Goal: Task Accomplishment & Management: Manage account settings

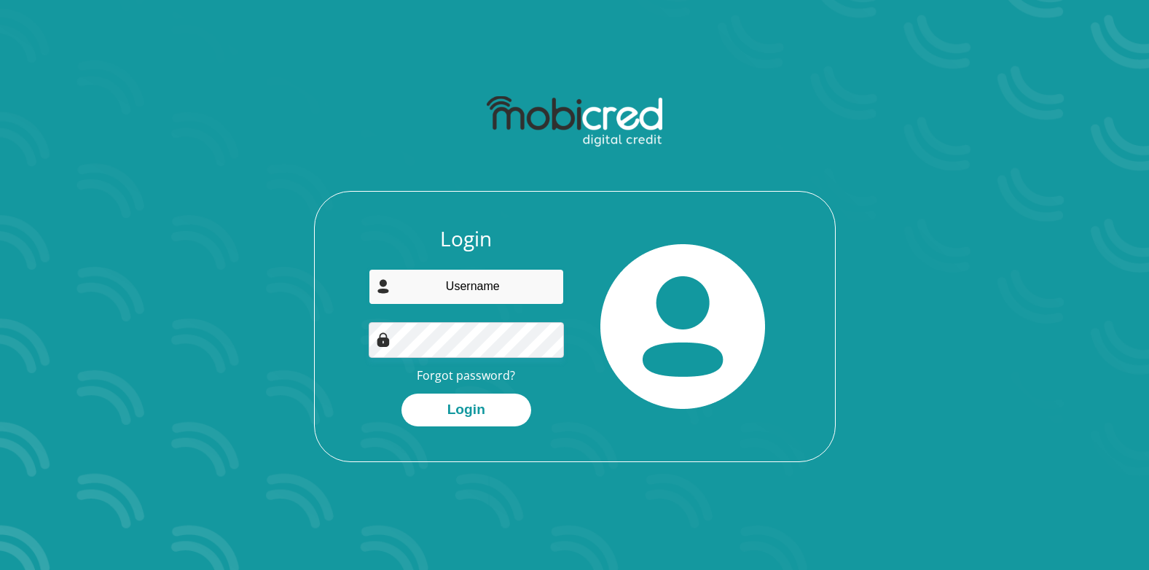
click at [442, 288] on input "email" at bounding box center [466, 287] width 195 height 36
type input "djcanstar524@gmail.com"
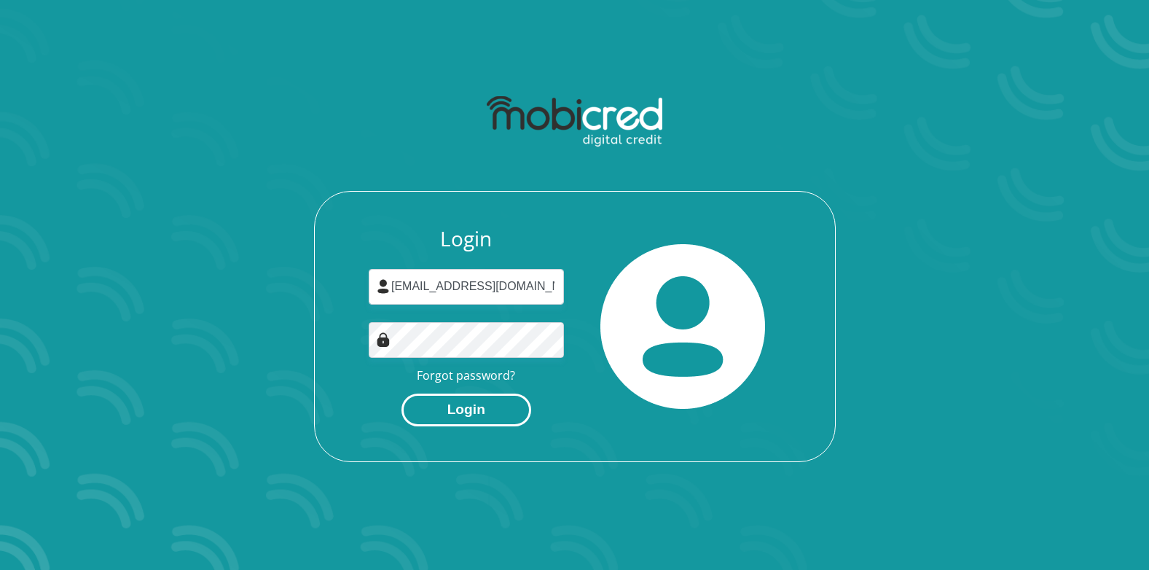
click at [476, 407] on button "Login" at bounding box center [467, 410] width 130 height 33
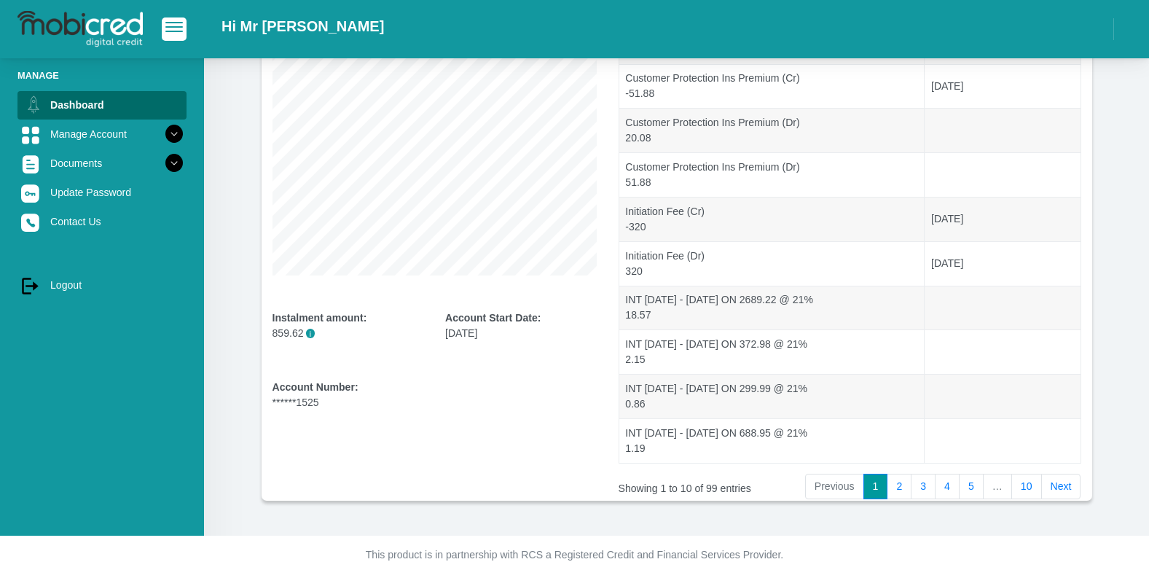
scroll to position [208, 0]
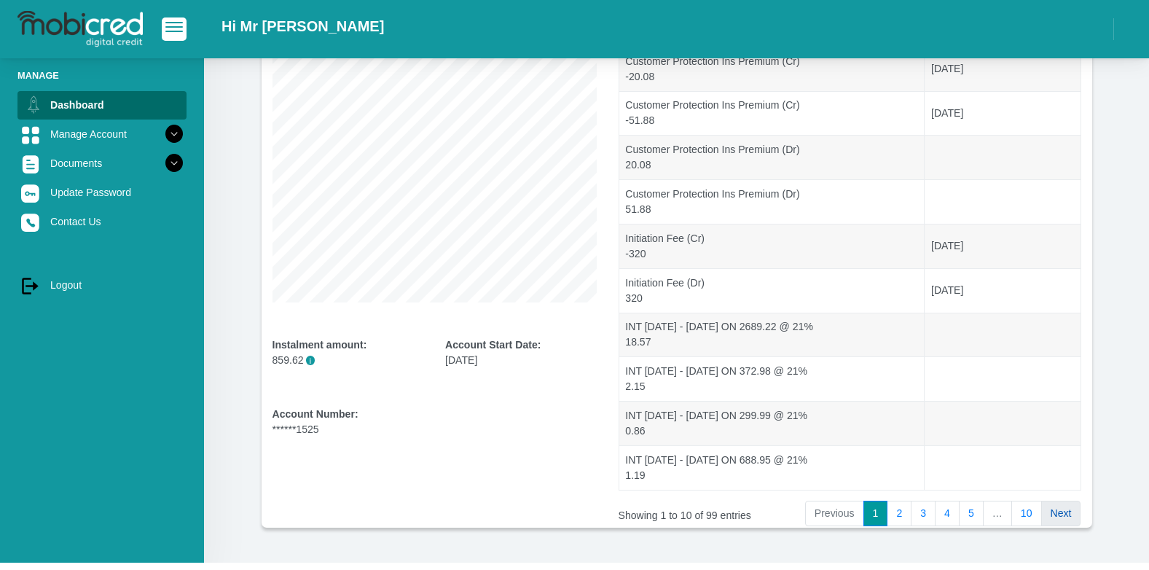
click at [1063, 519] on link "Next" at bounding box center [1062, 514] width 40 height 26
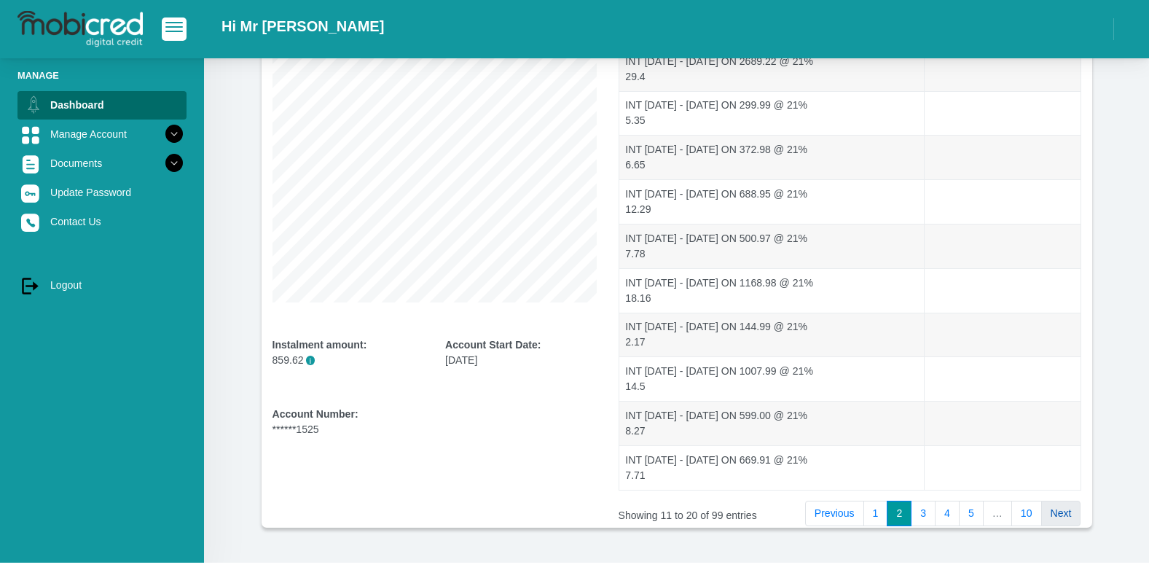
click at [1062, 517] on link "Next" at bounding box center [1062, 514] width 40 height 26
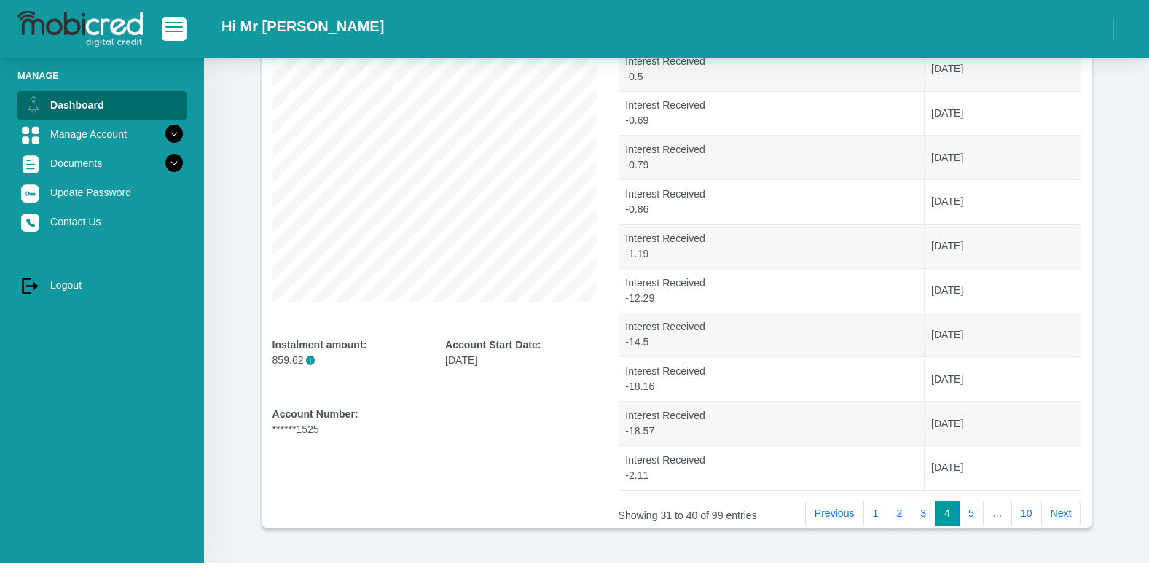
click at [1062, 517] on link "Next" at bounding box center [1062, 514] width 40 height 26
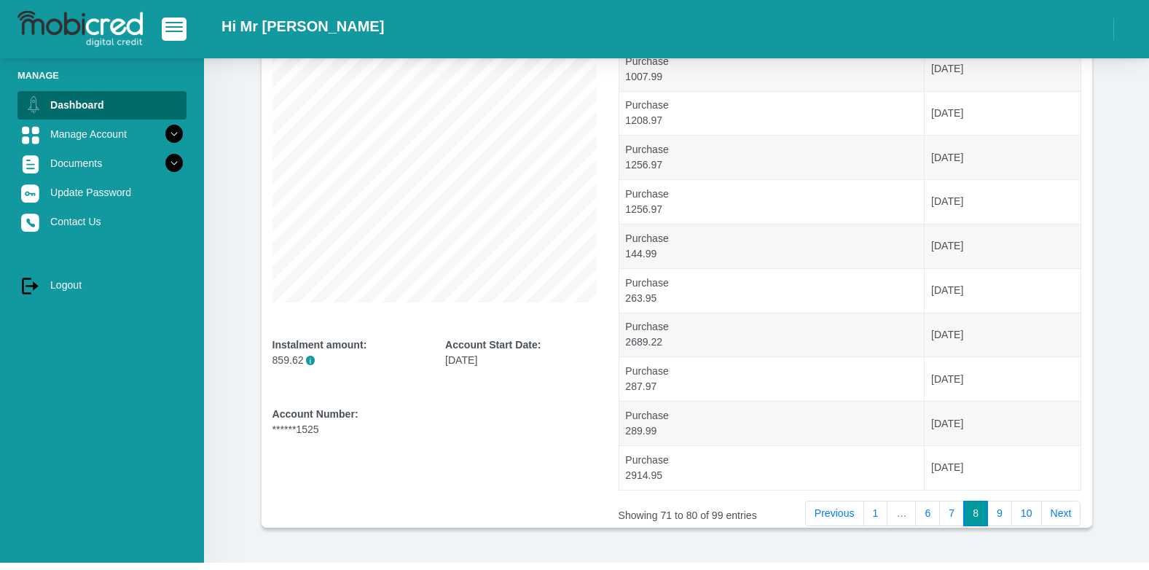
click at [1062, 517] on link "Next" at bounding box center [1062, 514] width 40 height 26
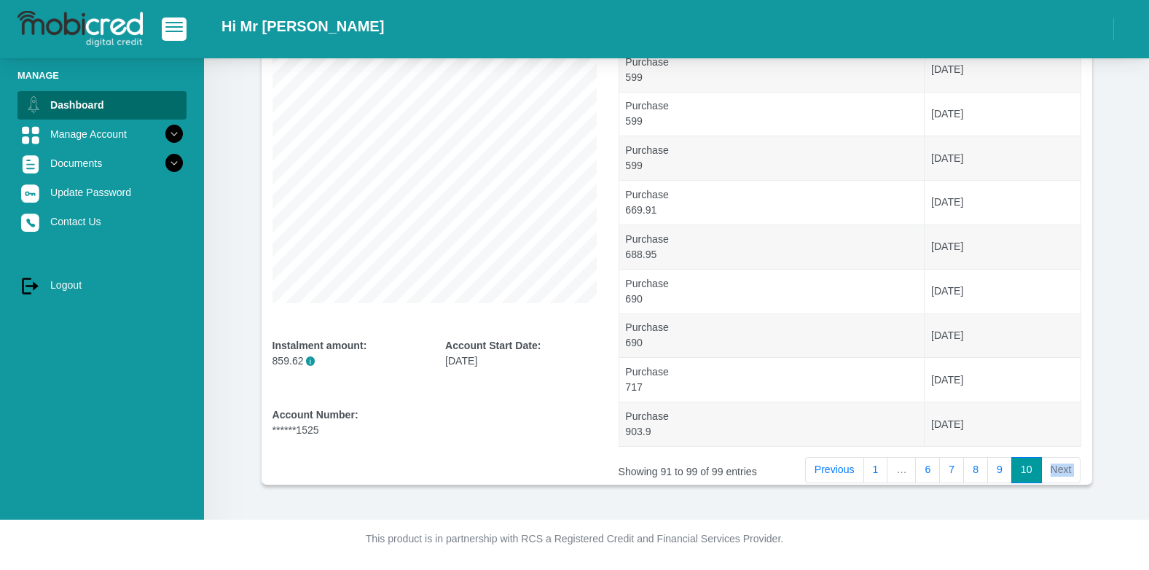
click at [1062, 517] on div "Overview Instalment amount: 859.62 i Account Start Date: 09 May 2025 Account Nu…" at bounding box center [676, 185] width 945 height 669
drag, startPoint x: 1062, startPoint y: 517, endPoint x: 1058, endPoint y: 471, distance: 46.1
click at [1058, 471] on li "Next" at bounding box center [1061, 470] width 39 height 26
click at [1052, 465] on li "Next" at bounding box center [1061, 470] width 39 height 26
click at [1057, 471] on li "Next" at bounding box center [1061, 470] width 39 height 26
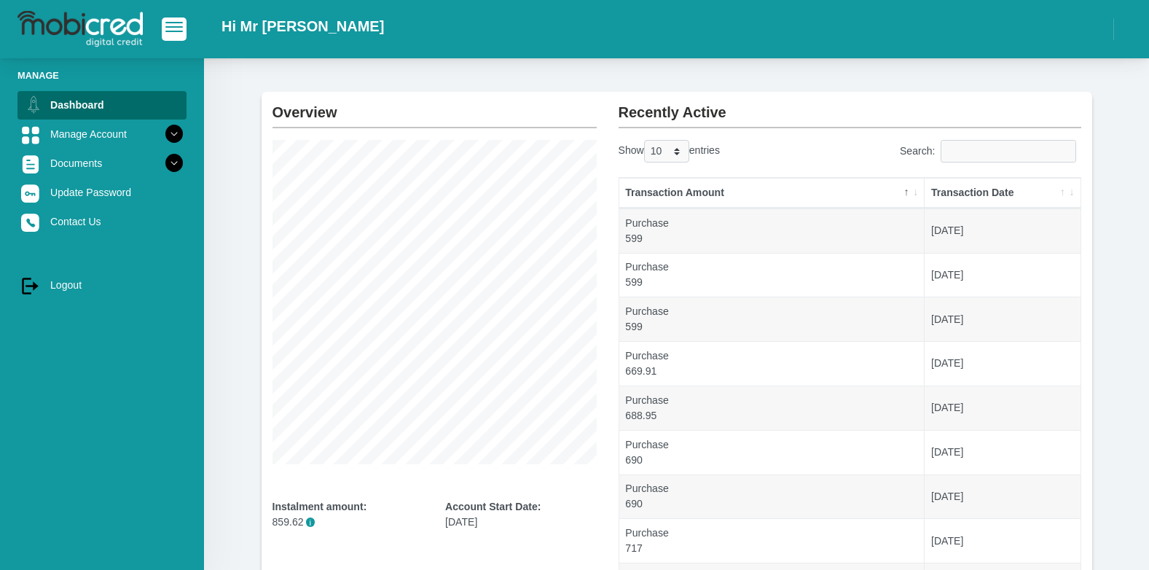
scroll to position [0, 0]
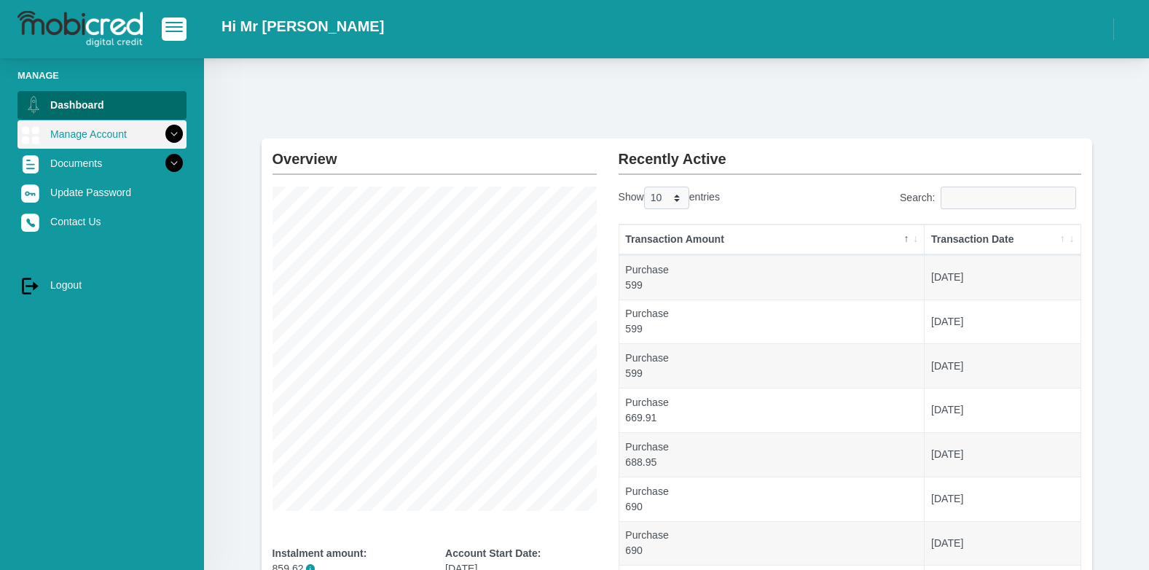
click at [112, 130] on link "Manage Account" at bounding box center [101, 134] width 169 height 28
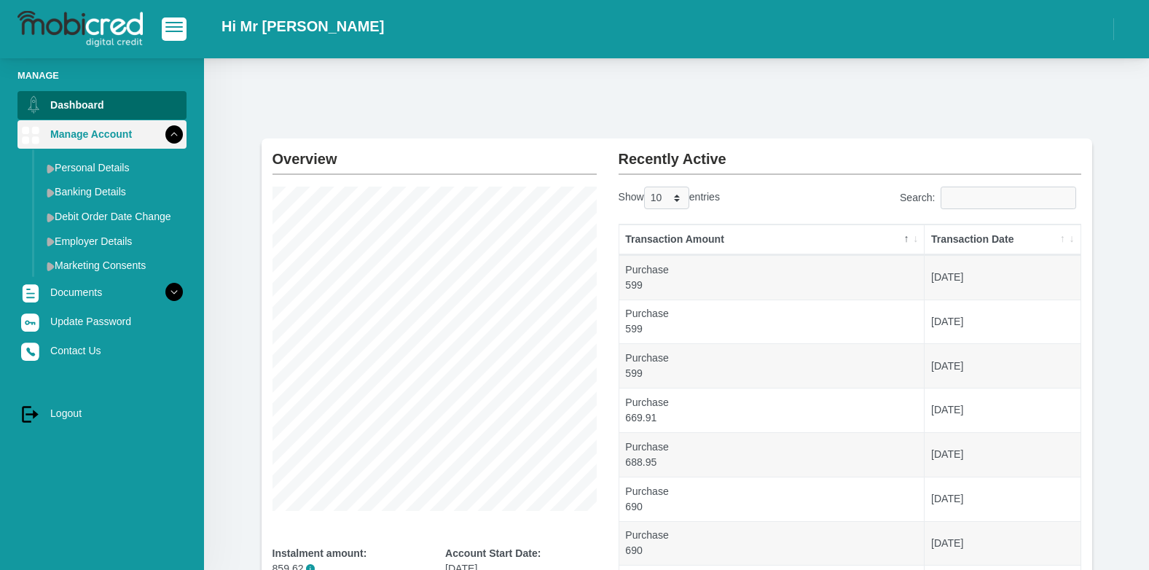
click at [104, 144] on link "Manage Account" at bounding box center [101, 134] width 169 height 28
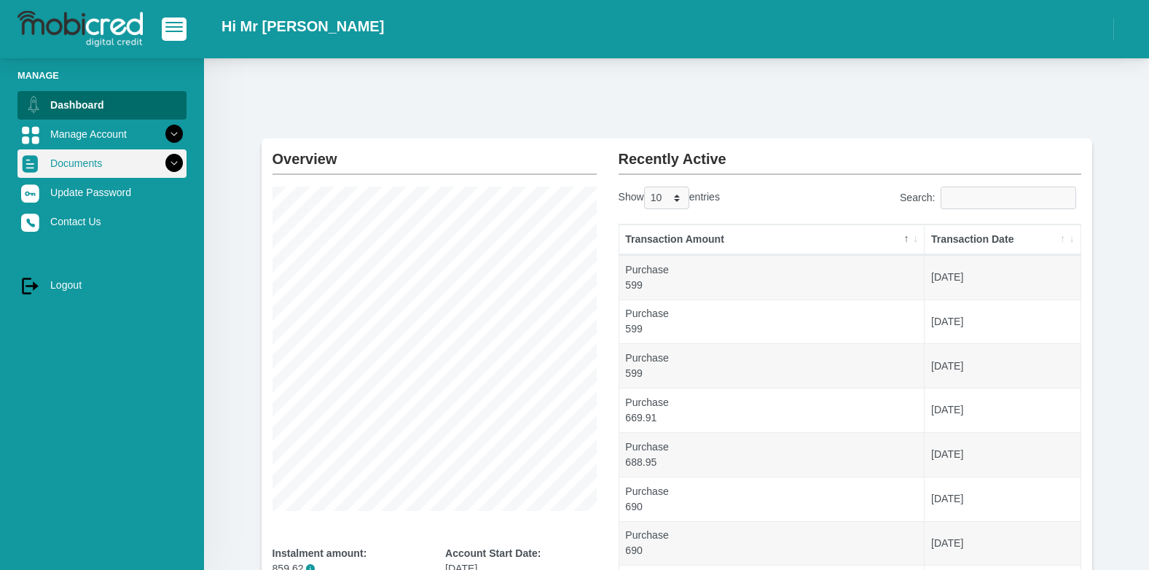
click at [98, 162] on link "Documents" at bounding box center [101, 163] width 169 height 28
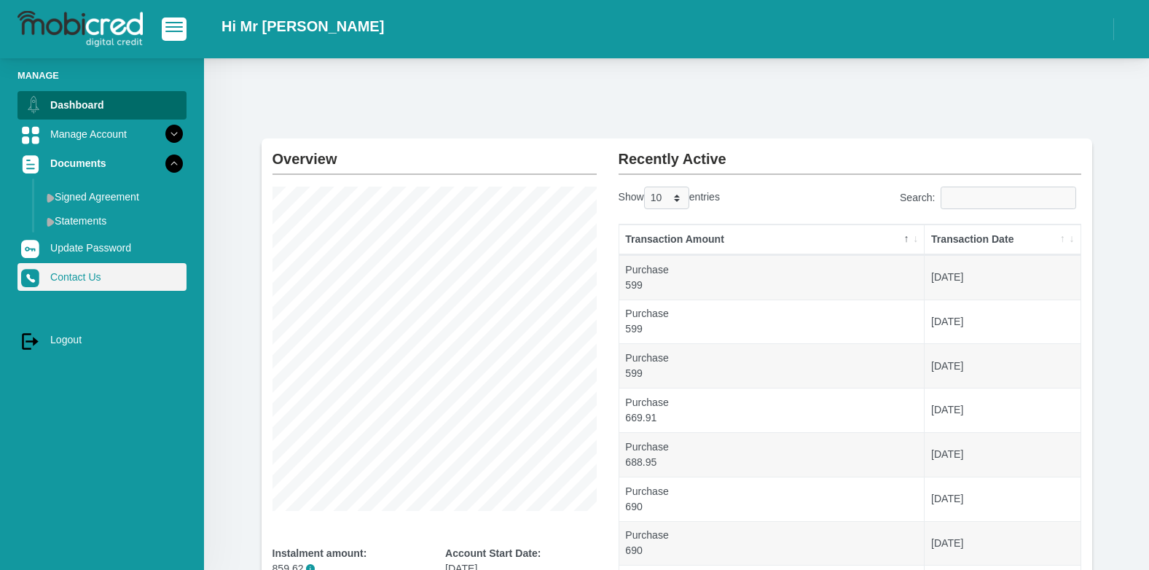
click at [80, 277] on link "Contact Us" at bounding box center [101, 277] width 169 height 28
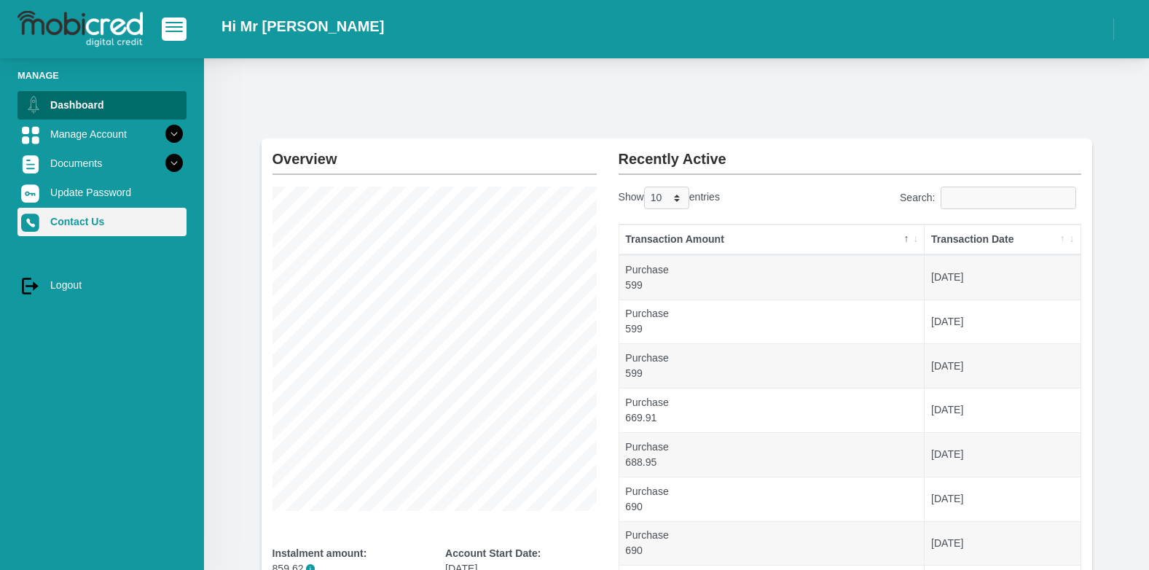
click at [65, 226] on link "Contact Us" at bounding box center [101, 222] width 169 height 28
click at [34, 221] on img at bounding box center [32, 222] width 22 height 22
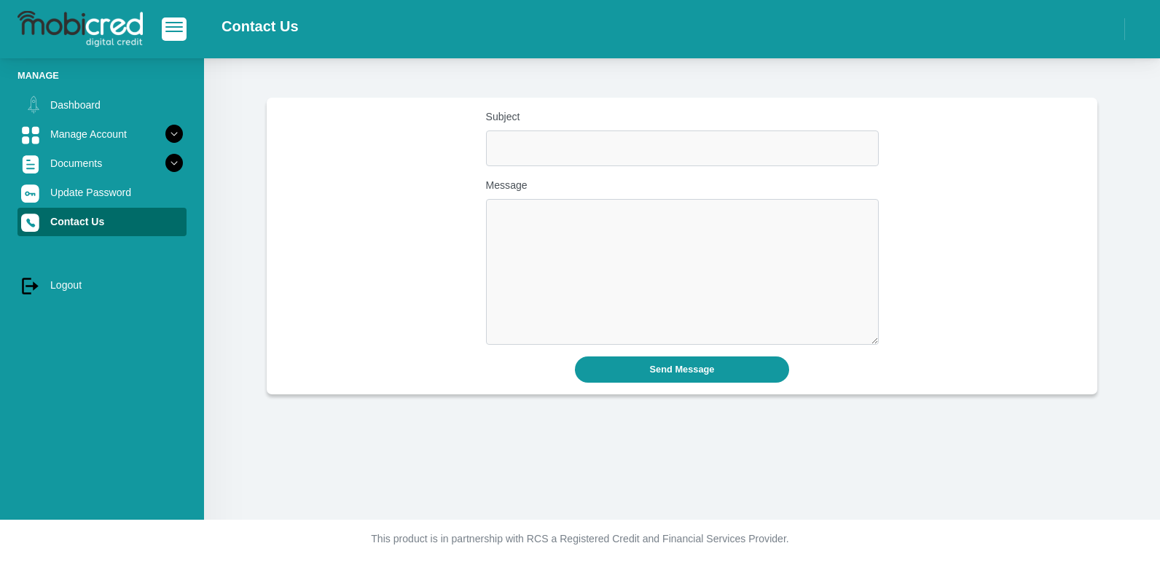
click at [53, 26] on img at bounding box center [79, 29] width 125 height 36
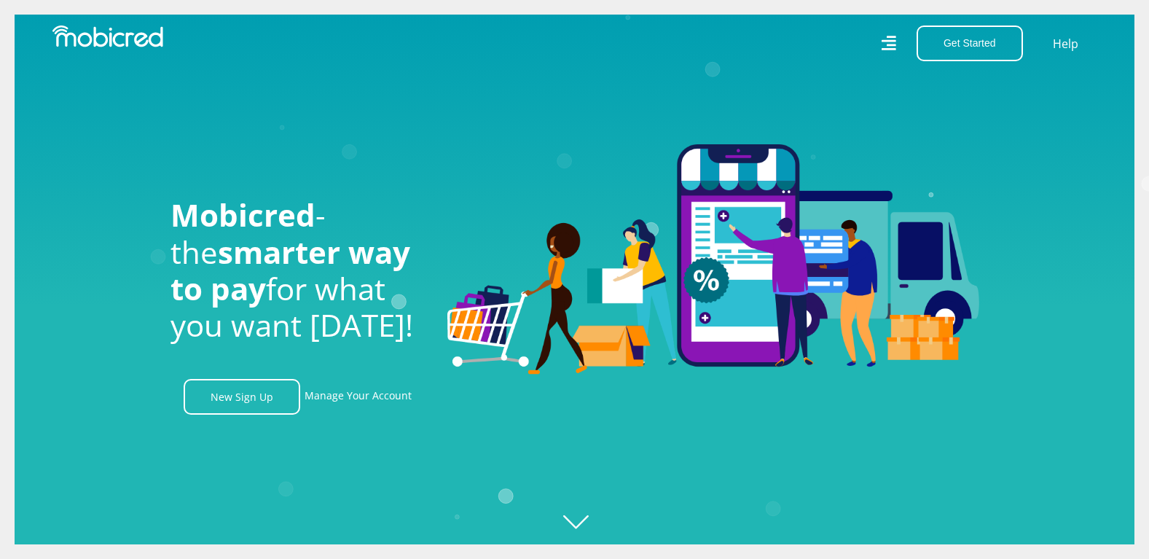
scroll to position [0, 1039]
click at [371, 400] on link "Manage Your Account" at bounding box center [358, 397] width 107 height 36
